Goal: Information Seeking & Learning: Check status

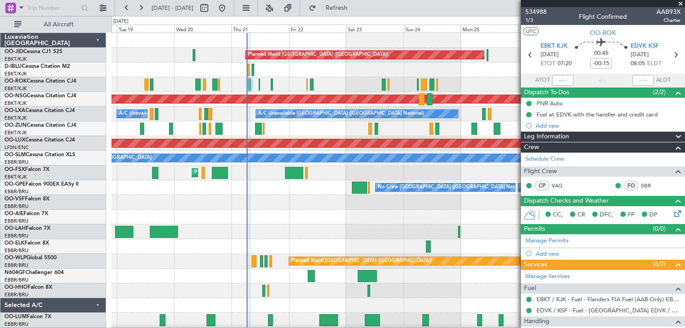
scroll to position [162, 0]
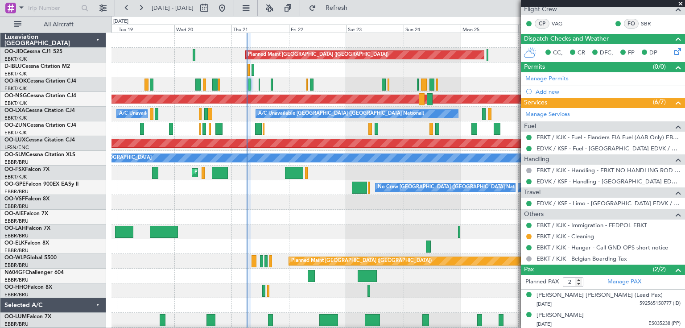
click at [59, 95] on link "OO-NSG Cessna Citation CJ4" at bounding box center [40, 95] width 72 height 5
click at [44, 109] on link "OO-LXA Cessna Citation CJ4" at bounding box center [39, 110] width 70 height 5
click at [96, 37] on div "Luxaviation [GEOGRAPHIC_DATA]" at bounding box center [53, 40] width 106 height 15
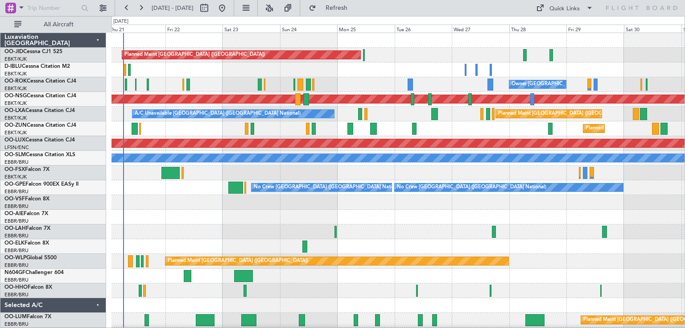
click at [202, 127] on div "Planned Maint [GEOGRAPHIC_DATA] ([GEOGRAPHIC_DATA]) Planned Maint [GEOGRAPHIC_D…" at bounding box center [397, 187] width 573 height 309
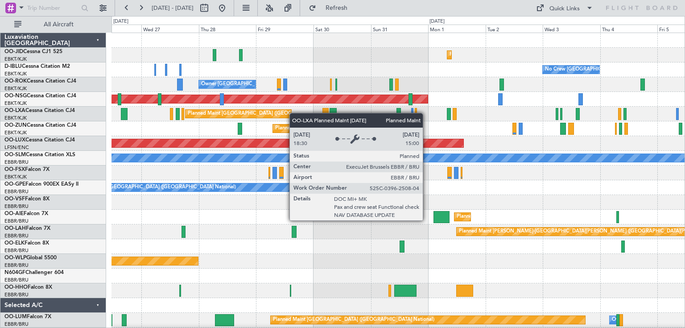
click at [250, 116] on div "Planned Maint [GEOGRAPHIC_DATA] ([GEOGRAPHIC_DATA] National)" at bounding box center [268, 113] width 161 height 13
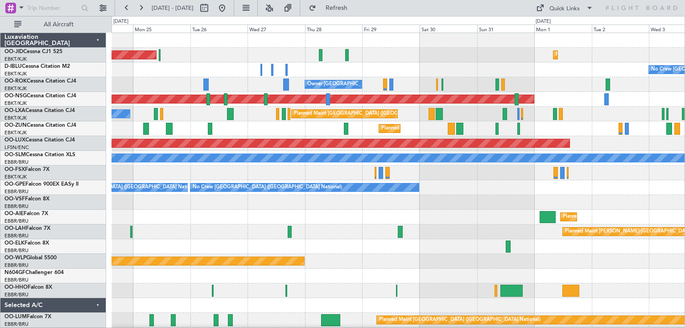
click at [274, 81] on div "Planned Maint Kortrijk-[GEOGRAPHIC_DATA] Planned Maint [GEOGRAPHIC_DATA] ([GEOG…" at bounding box center [397, 187] width 573 height 309
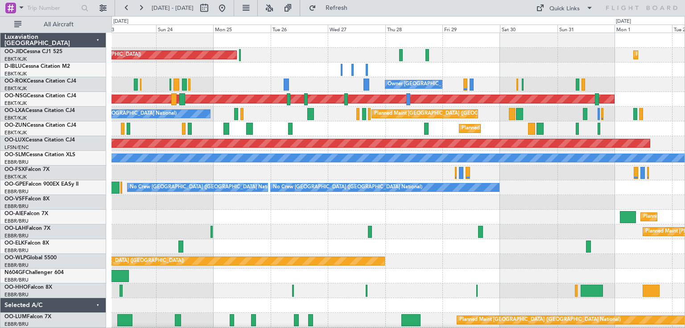
click at [400, 148] on div "Planned Maint Kortrijk-[GEOGRAPHIC_DATA] Planned Maint [GEOGRAPHIC_DATA] ([GEOG…" at bounding box center [397, 187] width 573 height 309
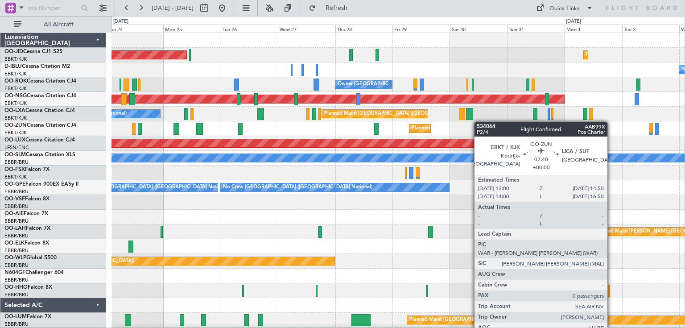
click at [480, 122] on div "Planned Maint Kortrijk-[GEOGRAPHIC_DATA] Planned Maint [GEOGRAPHIC_DATA] ([GEOG…" at bounding box center [397, 187] width 573 height 309
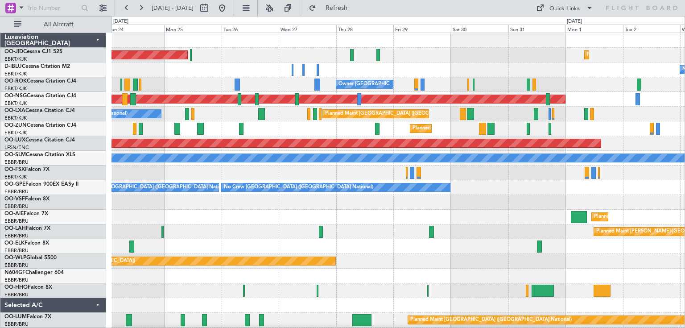
click at [353, 132] on div "Planned Maint Kortrijk-[GEOGRAPHIC_DATA] Planned Maint [GEOGRAPHIC_DATA] ([GEOG…" at bounding box center [397, 187] width 573 height 309
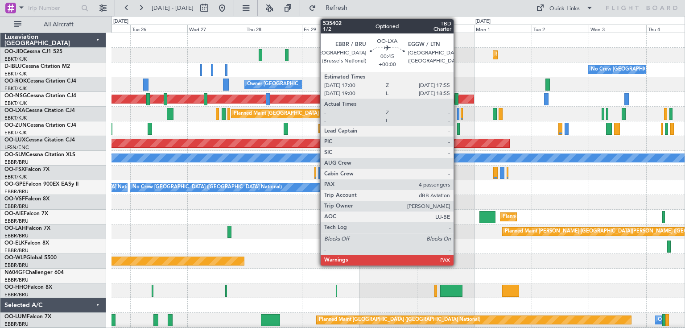
click at [458, 116] on div at bounding box center [458, 114] width 2 height 12
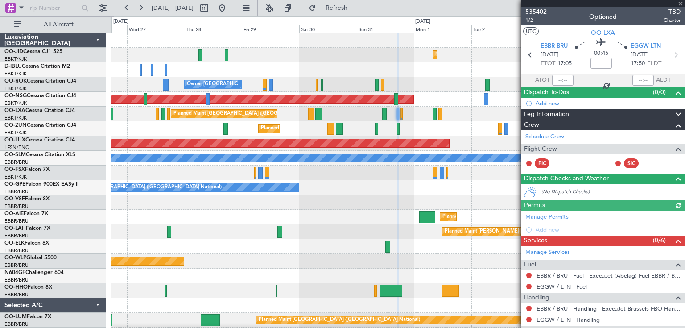
click at [408, 113] on div "Planned Maint [GEOGRAPHIC_DATA] ([GEOGRAPHIC_DATA] National) A/C Unavailable [G…" at bounding box center [397, 114] width 573 height 15
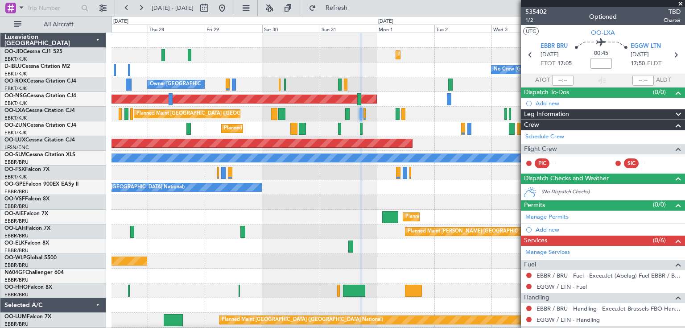
click at [396, 116] on div at bounding box center [398, 114] width 4 height 12
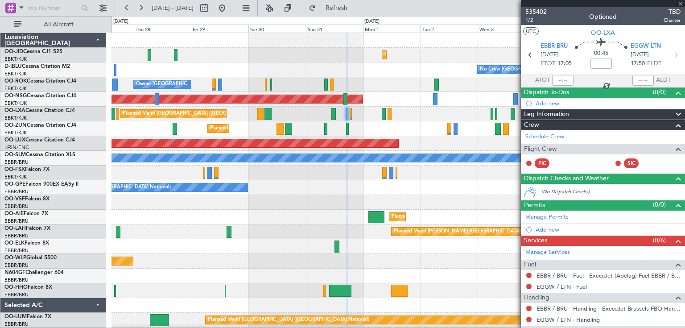
click at [411, 70] on div "No Crew [GEOGRAPHIC_DATA] ([GEOGRAPHIC_DATA] National)" at bounding box center [397, 69] width 573 height 15
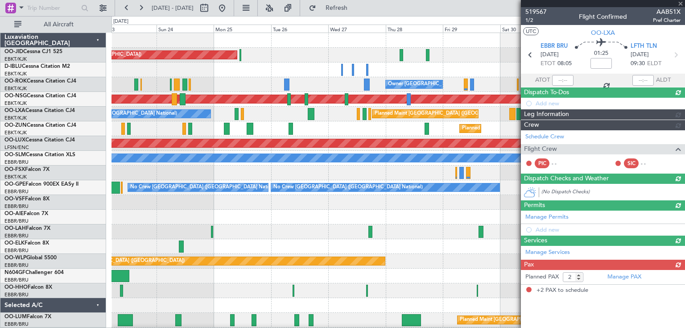
click at [434, 88] on div "Planned Maint Kortrijk-[GEOGRAPHIC_DATA] Planned Maint [GEOGRAPHIC_DATA] ([GEOG…" at bounding box center [397, 187] width 573 height 309
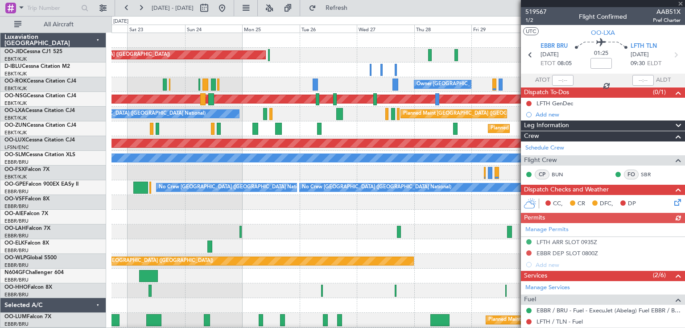
click at [230, 78] on div "Owner [GEOGRAPHIC_DATA]-[GEOGRAPHIC_DATA]" at bounding box center [397, 84] width 573 height 15
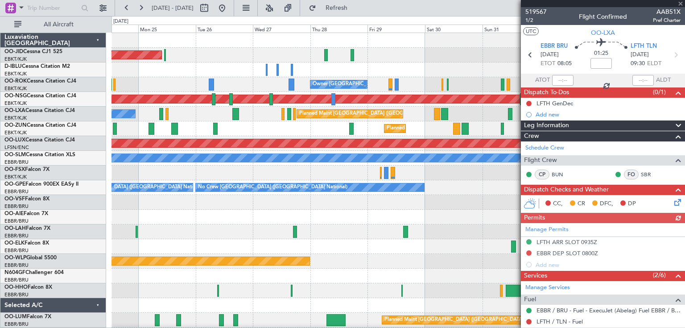
click at [283, 78] on div "Planned Maint Kortrijk-[GEOGRAPHIC_DATA] Planned Maint [GEOGRAPHIC_DATA] ([GEOG…" at bounding box center [397, 187] width 573 height 309
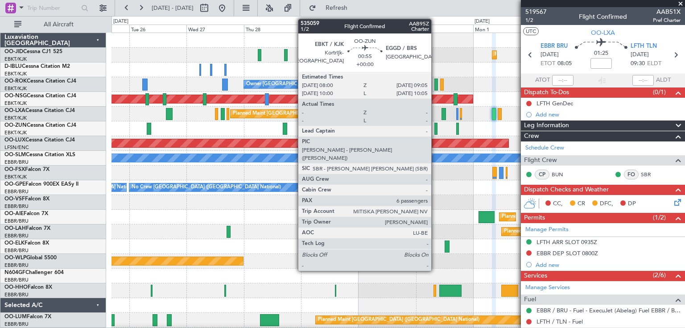
click at [435, 130] on div at bounding box center [435, 129] width 3 height 12
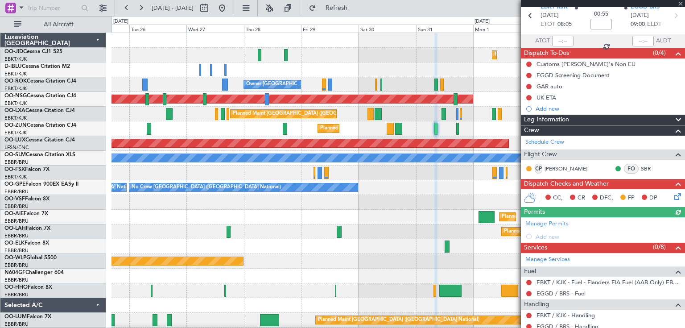
scroll to position [178, 0]
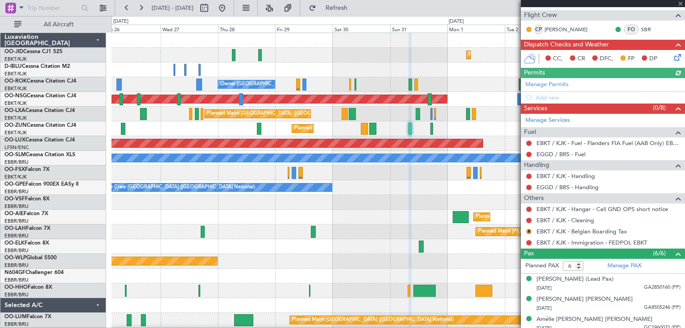
click at [316, 169] on div at bounding box center [397, 172] width 573 height 15
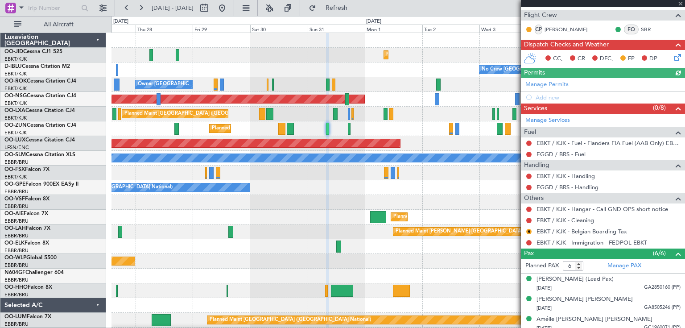
click at [331, 168] on div "Planned Maint Kortrijk-[GEOGRAPHIC_DATA]" at bounding box center [397, 172] width 573 height 15
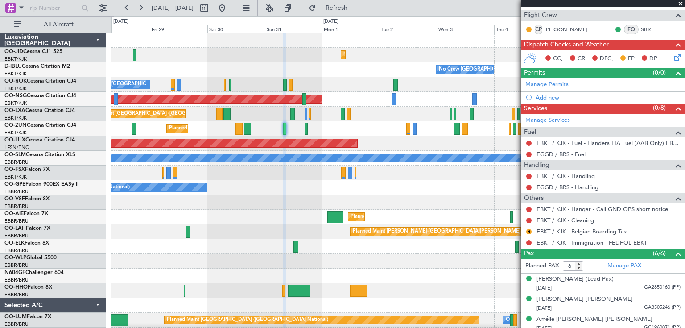
click at [476, 142] on div "Planned Maint Kortrijk-[GEOGRAPHIC_DATA] No Crew [GEOGRAPHIC_DATA] (Brussels Na…" at bounding box center [397, 187] width 573 height 309
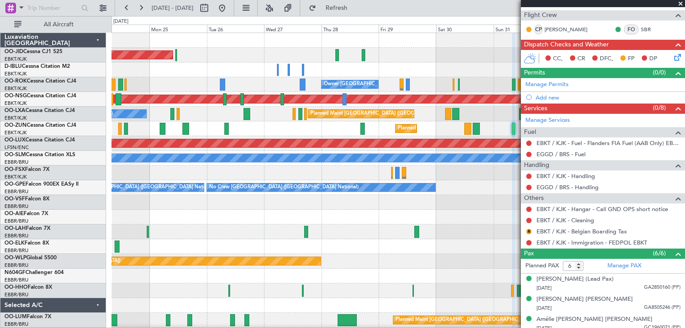
click at [376, 167] on div at bounding box center [397, 172] width 573 height 15
click at [680, 0] on span at bounding box center [680, 4] width 9 height 8
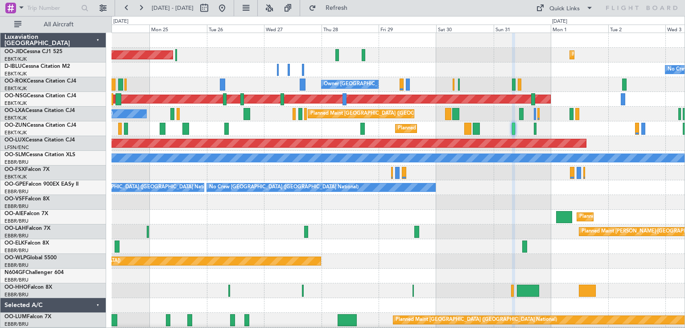
type input "0"
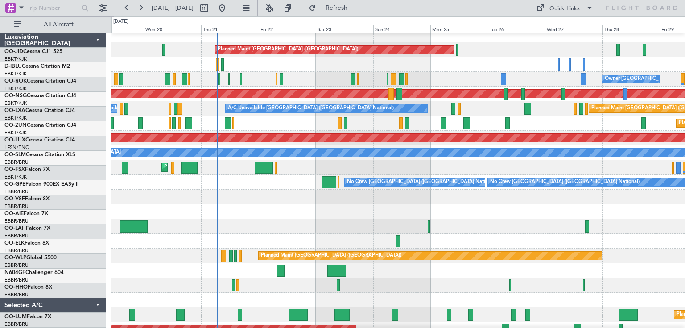
click at [540, 171] on div "Planned Maint Kortrijk-[GEOGRAPHIC_DATA]" at bounding box center [397, 167] width 573 height 15
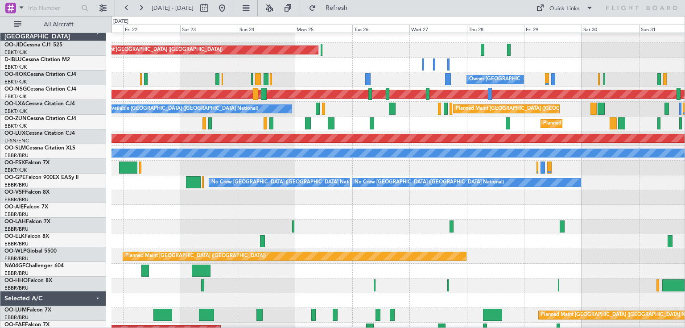
click at [421, 127] on div "Planned Maint Kortrijk-[GEOGRAPHIC_DATA]" at bounding box center [397, 123] width 573 height 15
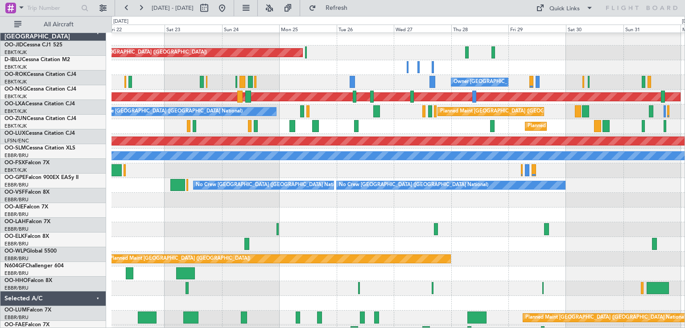
scroll to position [2, 0]
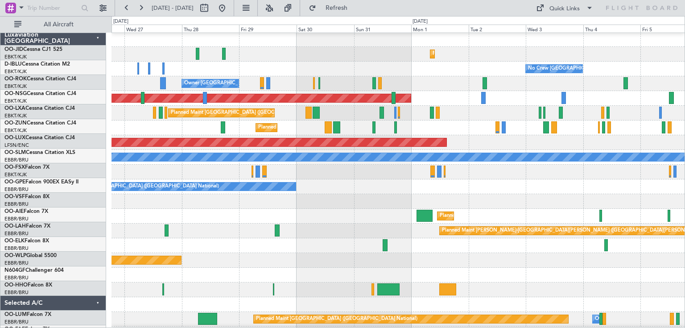
click at [265, 123] on div "Planned Maint Kortrijk-[GEOGRAPHIC_DATA] Planned Maint [GEOGRAPHIC_DATA] ([GEOG…" at bounding box center [397, 186] width 573 height 309
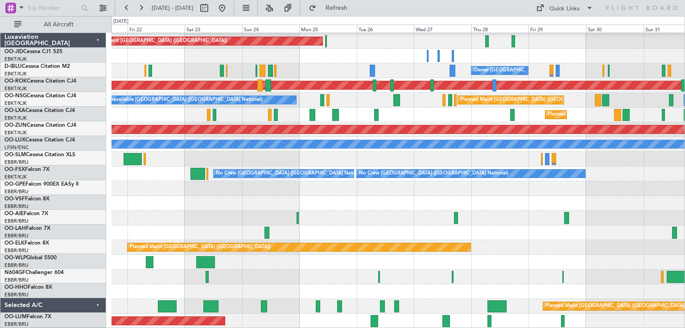
click at [594, 97] on div "Planned Maint [GEOGRAPHIC_DATA] ([GEOGRAPHIC_DATA]) Planned Maint [GEOGRAPHIC_D…" at bounding box center [397, 173] width 573 height 309
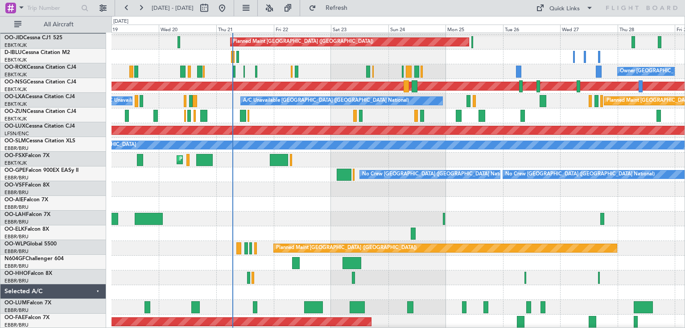
scroll to position [14, 0]
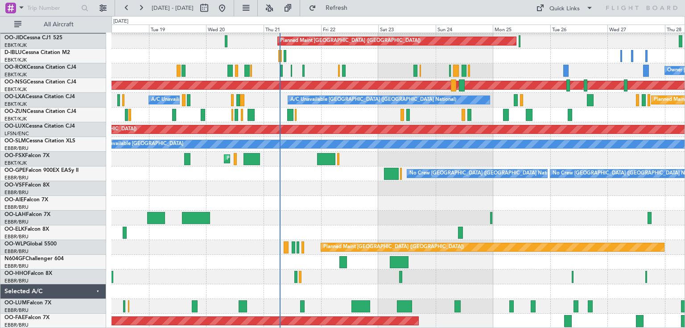
click at [493, 160] on div "Planned Maint Kortrijk-[GEOGRAPHIC_DATA]" at bounding box center [397, 159] width 573 height 15
